Goal: Task Accomplishment & Management: Use online tool/utility

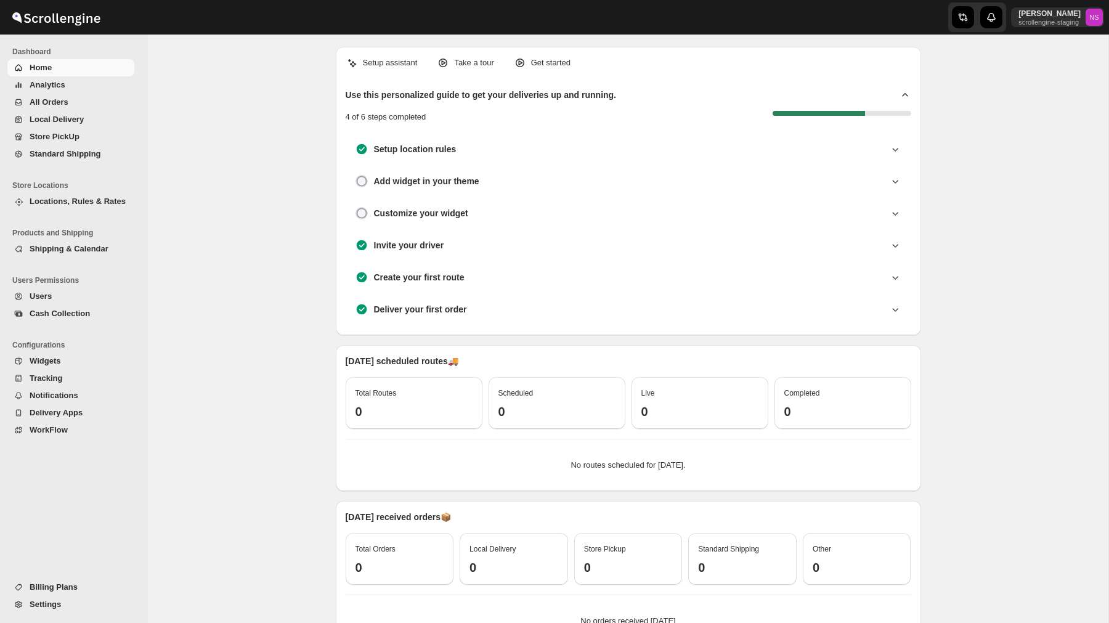
click at [99, 99] on span "All Orders" at bounding box center [81, 102] width 102 height 12
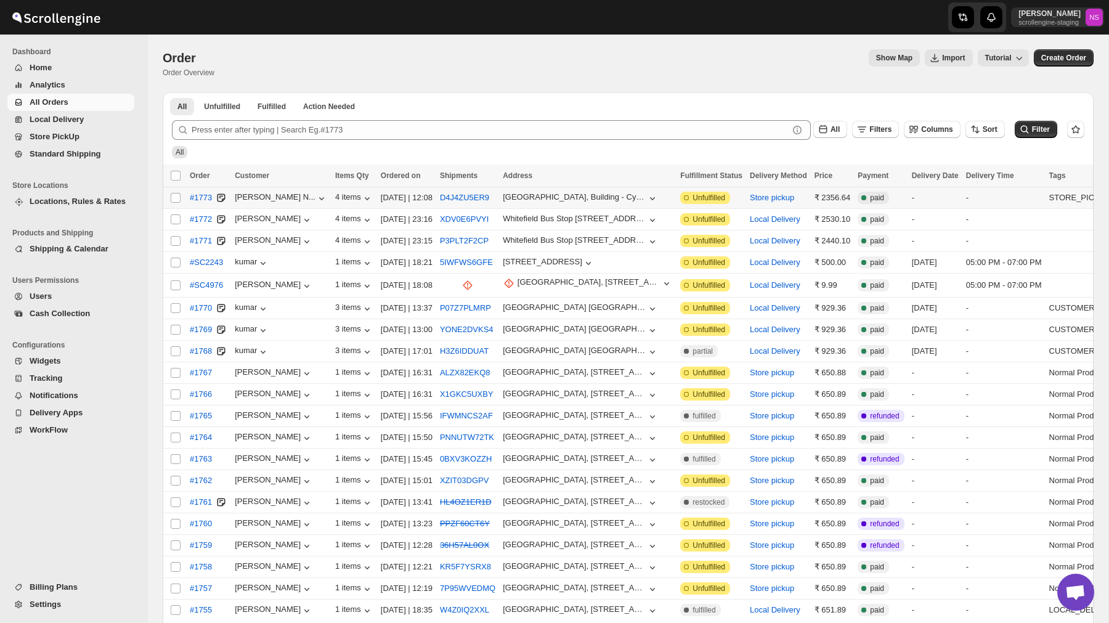
click at [471, 191] on td "D4J4ZU5ER9" at bounding box center [467, 198] width 63 height 22
checkbox input "true"
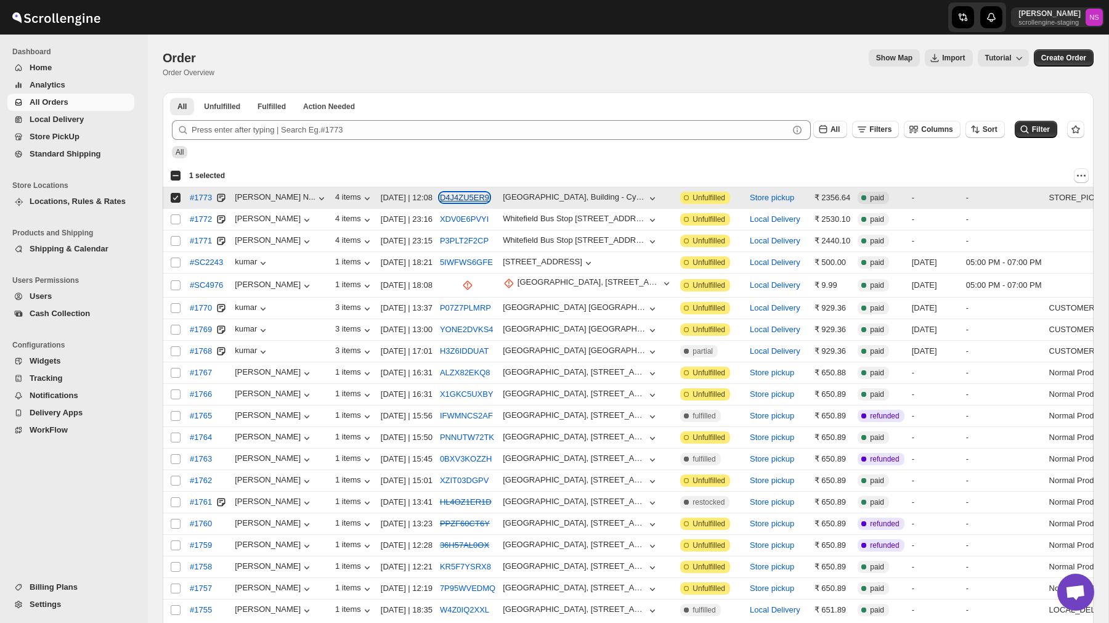
click at [471, 199] on button "D4J4ZU5ER9" at bounding box center [464, 197] width 49 height 9
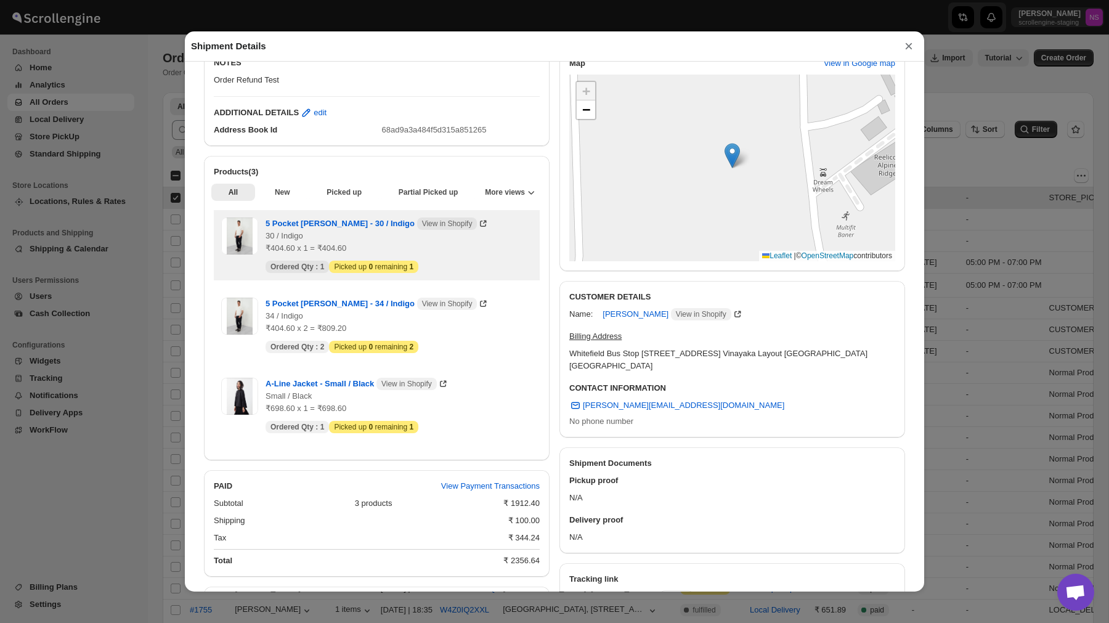
scroll to position [396, 0]
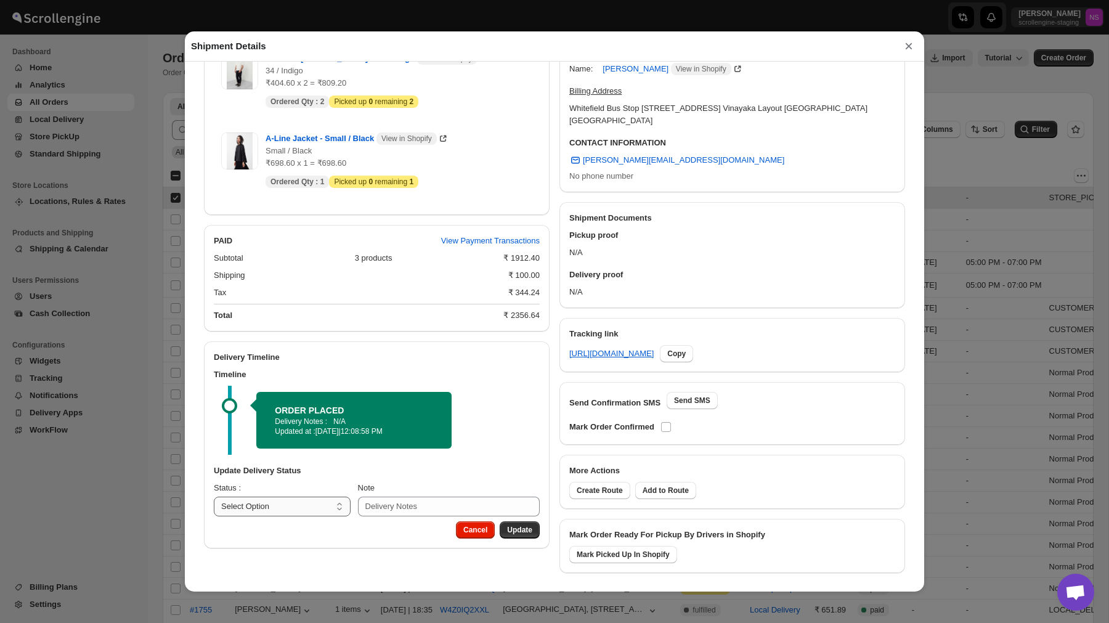
click at [306, 501] on select "Select Option PREPARING READY TO PICKUP CUSTOMER PICKED UP CANCELLED" at bounding box center [282, 507] width 137 height 20
click at [906, 50] on button "×" at bounding box center [908, 46] width 18 height 17
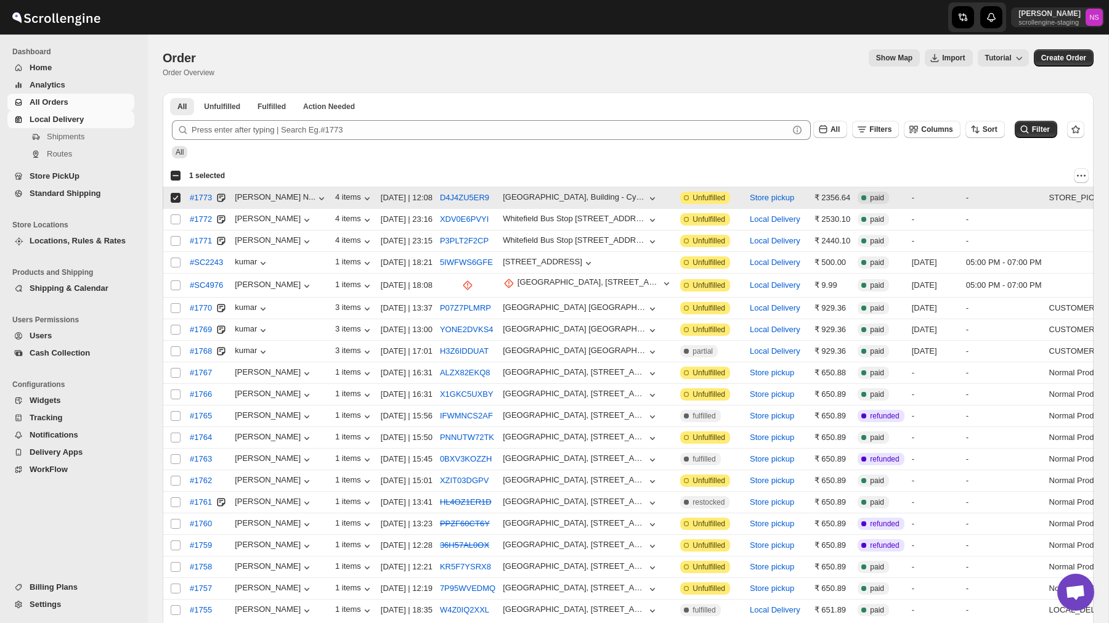
click at [86, 128] on link "Local Delivery" at bounding box center [70, 119] width 127 height 17
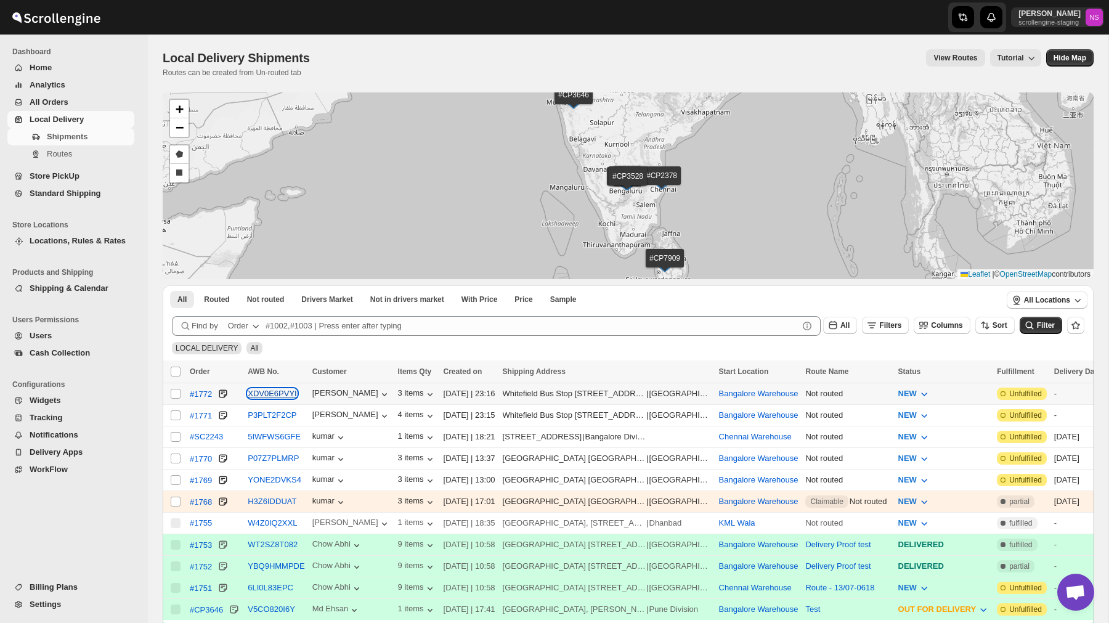
click at [278, 395] on button "XDV0E6PVYI" at bounding box center [272, 393] width 49 height 9
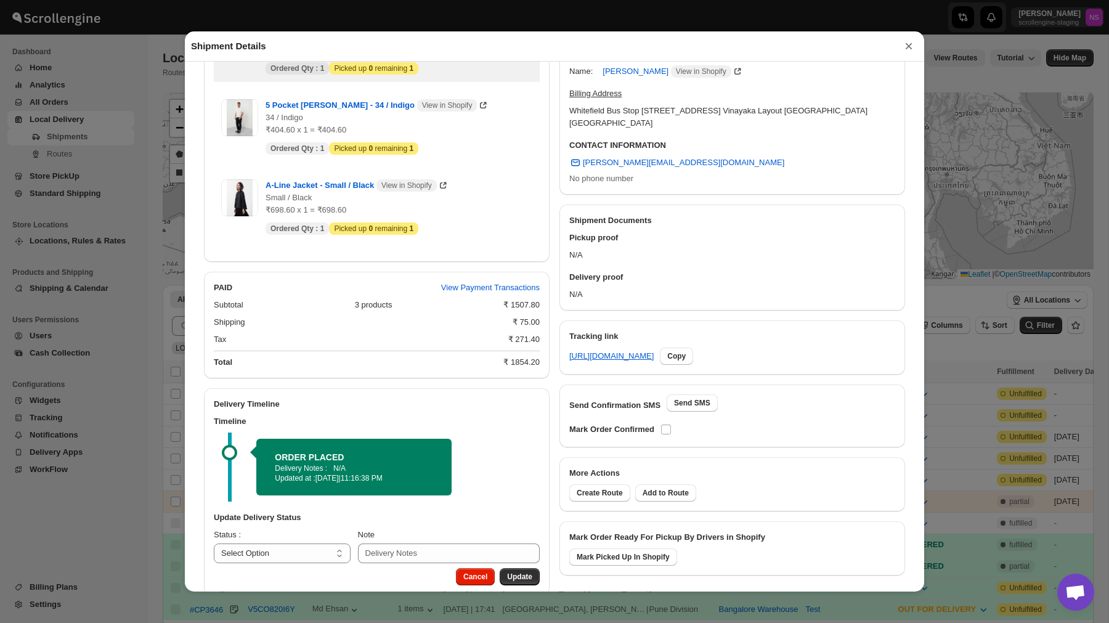
scroll to position [417, 0]
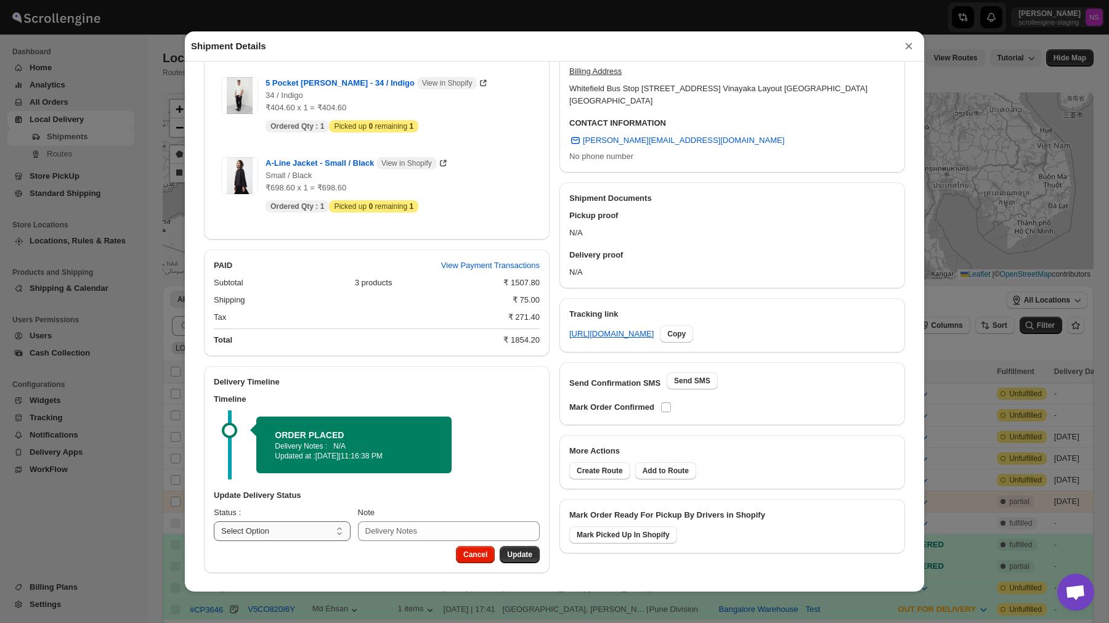
click at [294, 534] on select "Select Option PICKED UP OUT FOR DELIVERY RESCHEDULE DELIVERED CANCELLED" at bounding box center [282, 531] width 137 height 20
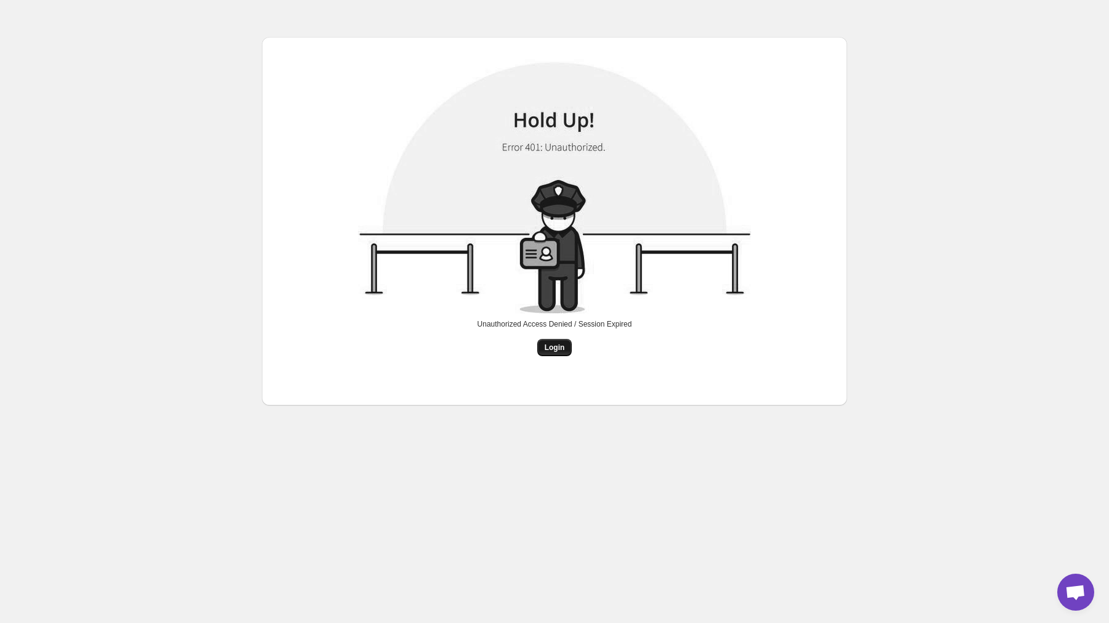
click at [555, 355] on button "Login" at bounding box center [554, 347] width 35 height 17
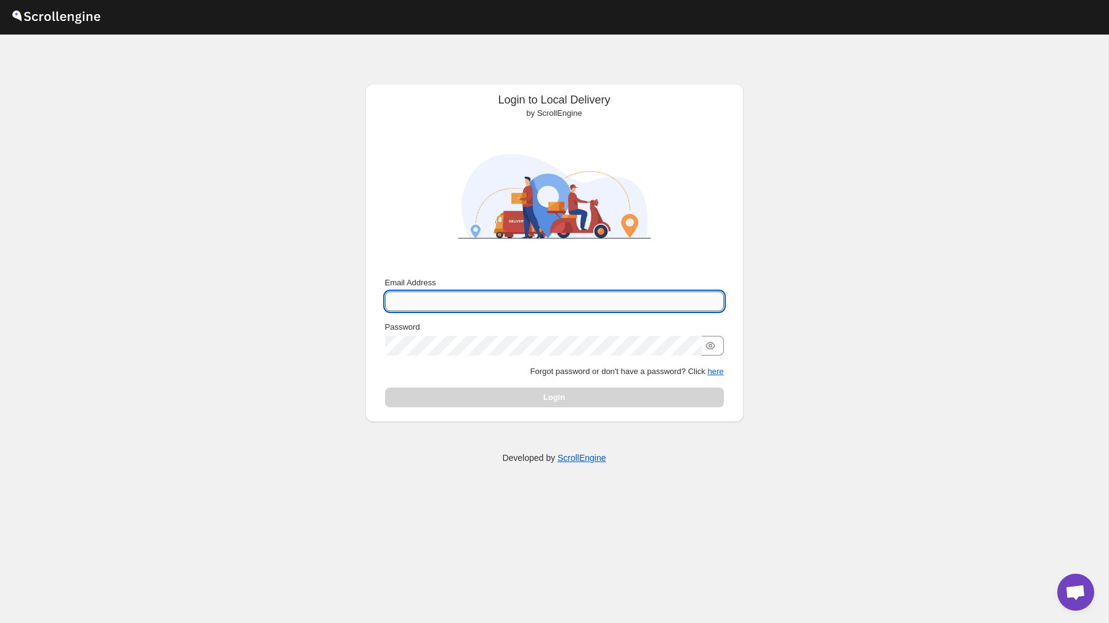
click at [497, 302] on input "Email Address" at bounding box center [554, 301] width 339 height 20
type input "nawneet.sharma@outlook.com"
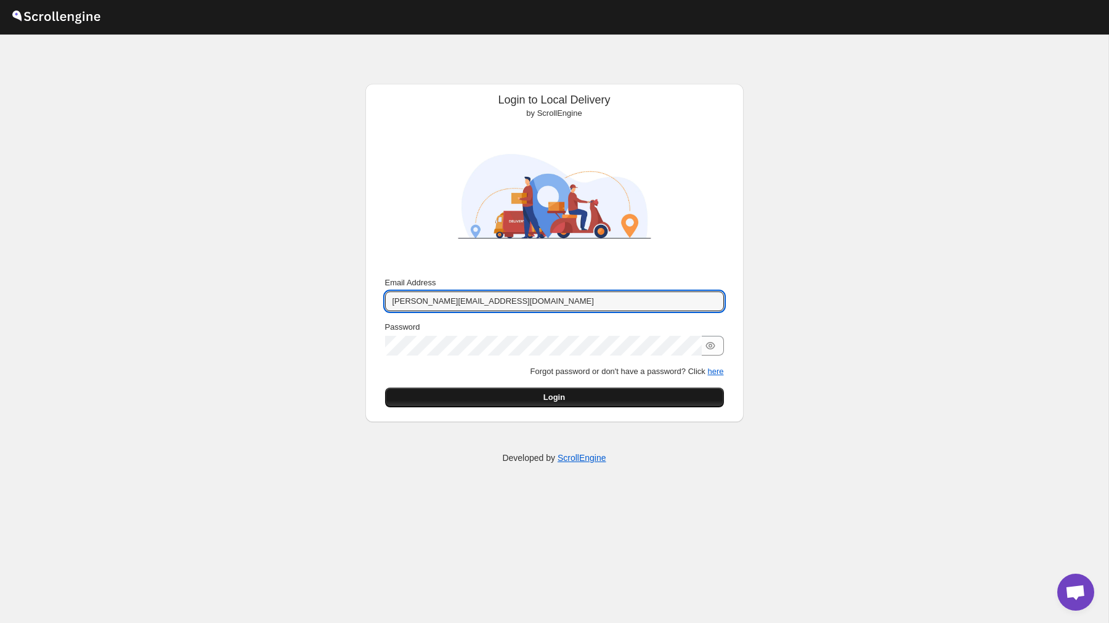
click at [584, 402] on button "Login" at bounding box center [554, 398] width 339 height 20
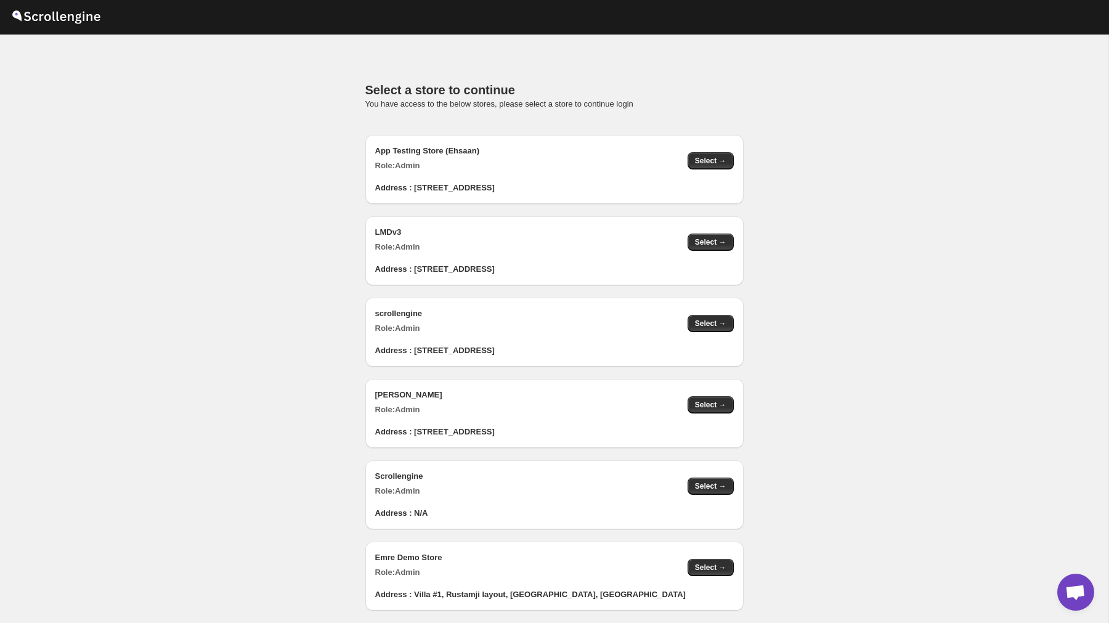
scroll to position [1222, 0]
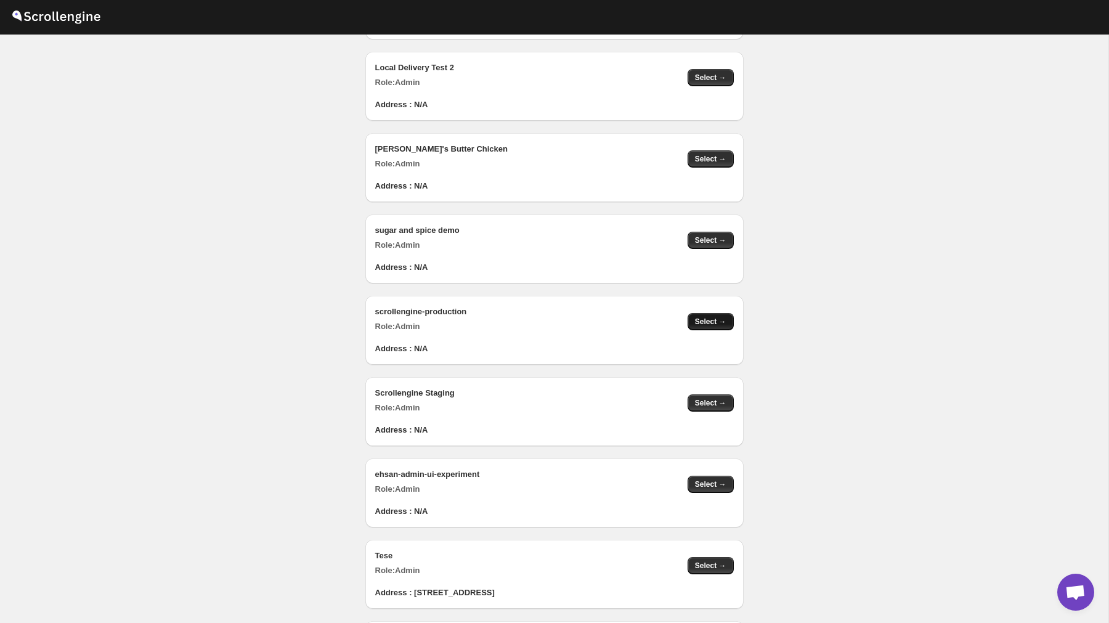
click at [711, 324] on span "Select →" at bounding box center [710, 322] width 31 height 10
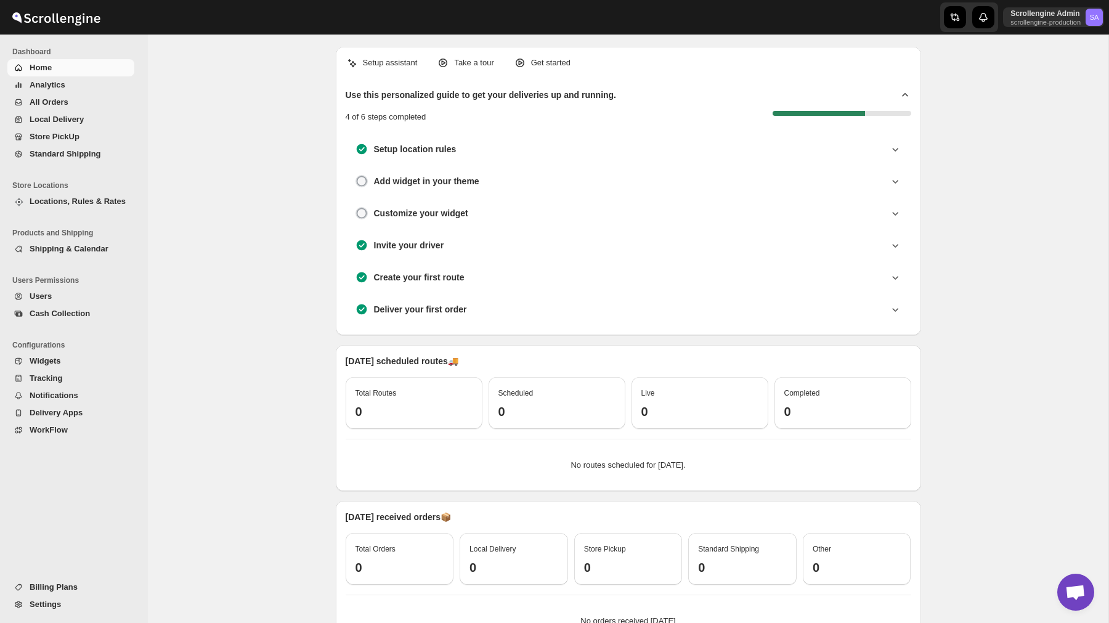
click at [71, 367] on span "Widgets" at bounding box center [81, 361] width 102 height 12
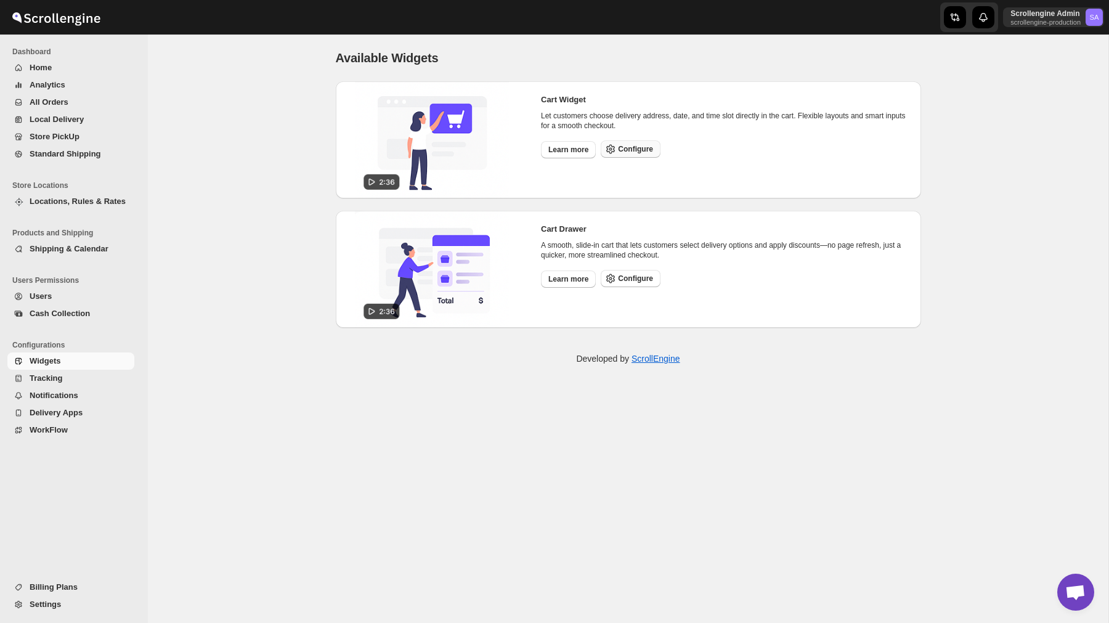
click at [623, 152] on span "Configure" at bounding box center [635, 149] width 35 height 10
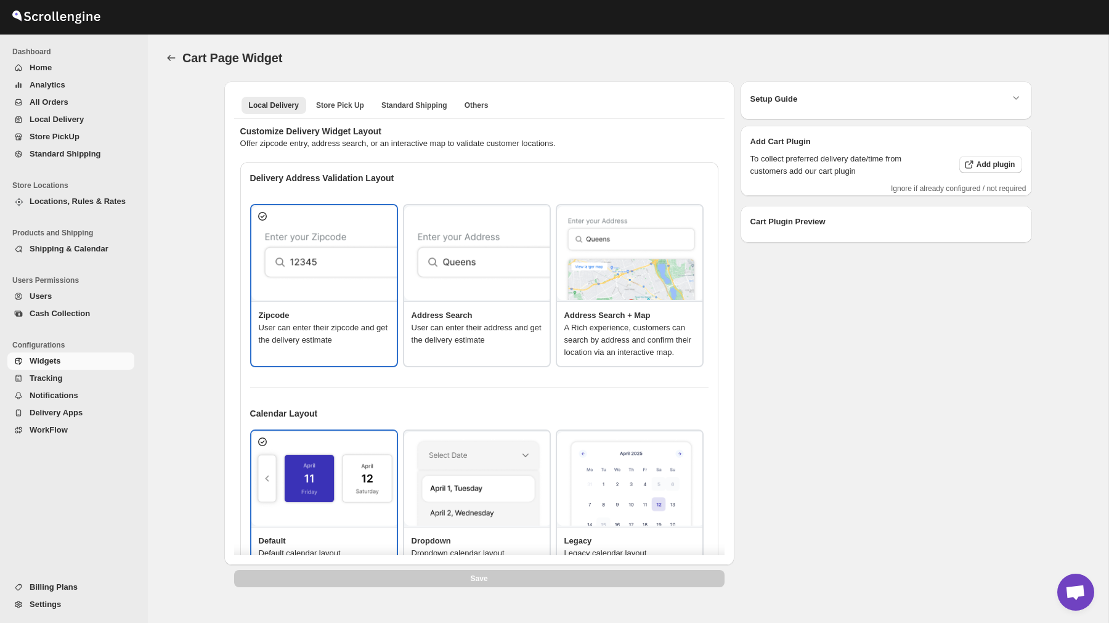
type textarea "<b>put you zip code to ceck</b>"
type textarea "ZIP Code"
type textarea "Check"
type textarea "Search Address"
type textarea "Type address to search"
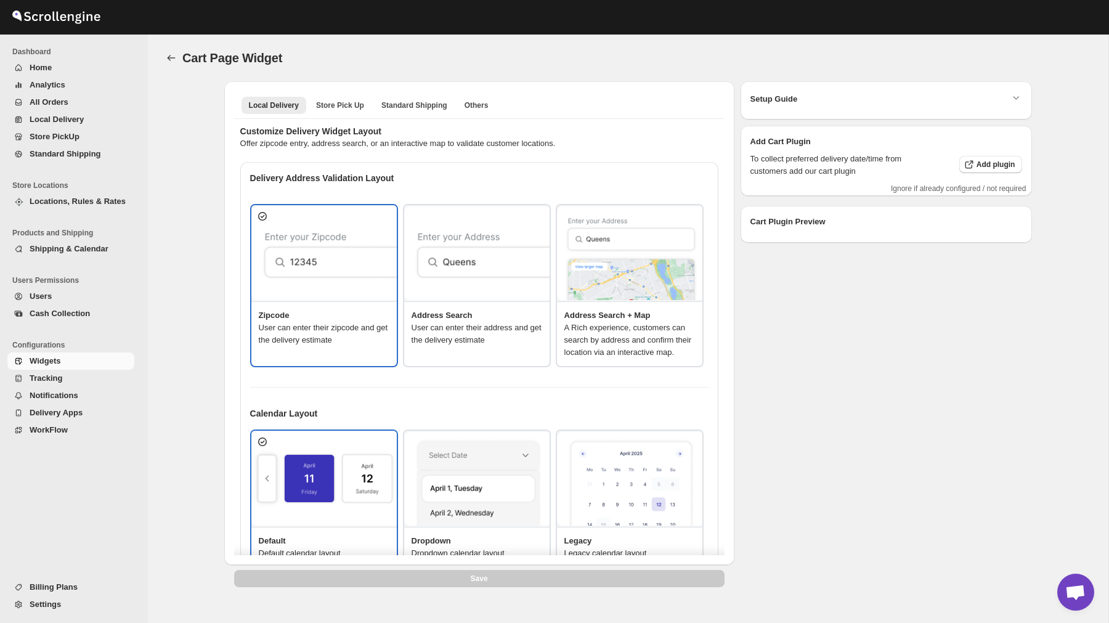
type textarea "<b>Service available</b>"
type textarea "Service not available."
type textarea "Select a date."
type textarea "Select preferred time slot."
type textarea "345"
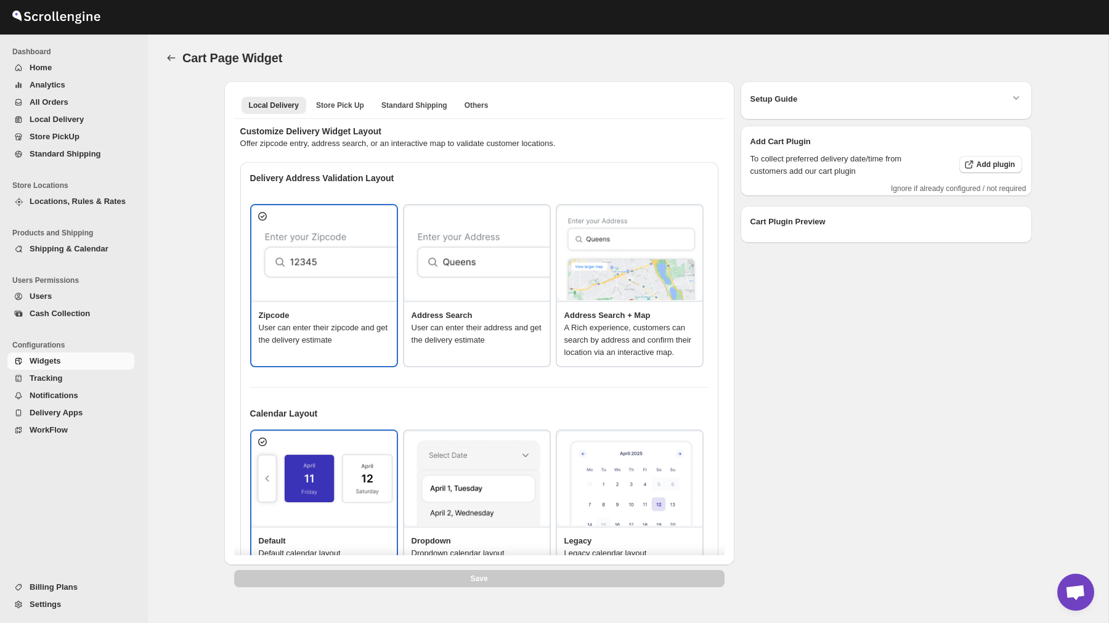
type textarea "Below items are not available for Local Delivery"
type textarea "Change delivery method or remove these products to continue"
type textarea "Below items are out of stock"
type textarea "Please remove out of stock product from cart to continue."
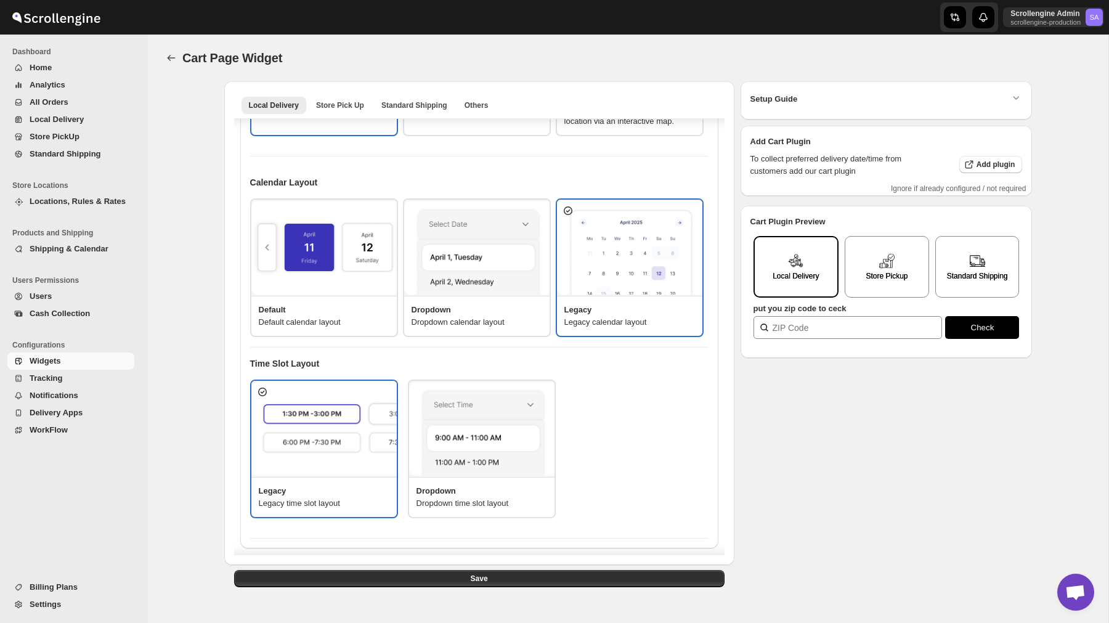
scroll to position [232, 0]
